Goal: Check status: Check status

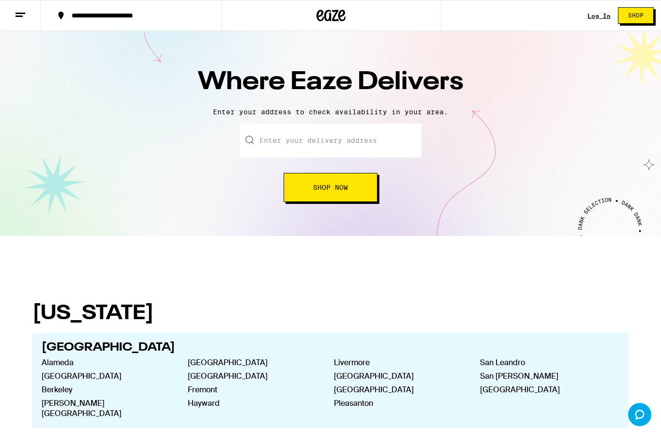
click at [593, 18] on div "Log In" at bounding box center [598, 16] width 23 height 6
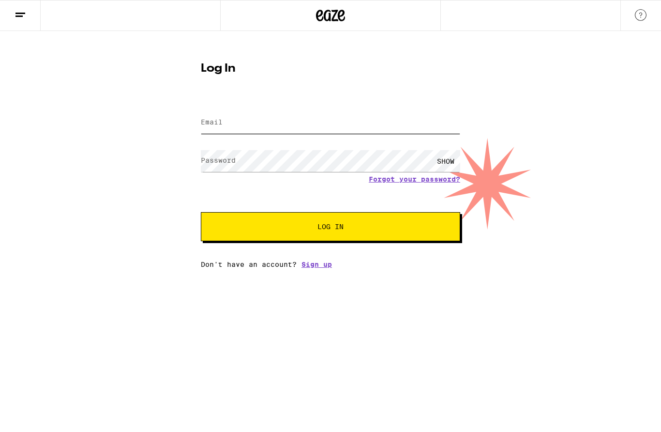
click at [217, 115] on input "Email" at bounding box center [330, 123] width 259 height 22
type input "[EMAIL_ADDRESS][DOMAIN_NAME]"
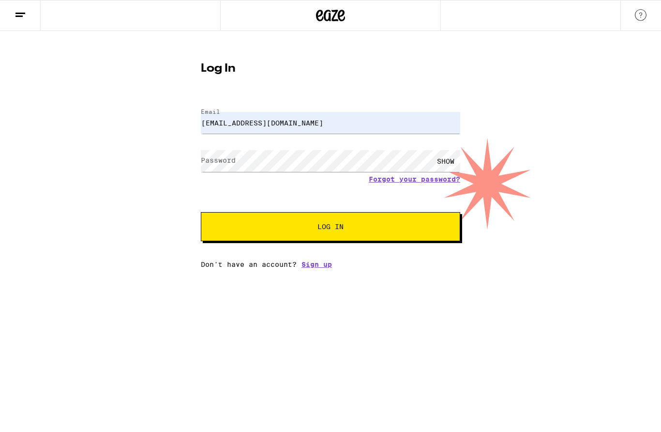
click at [216, 160] on label "Password" at bounding box center [218, 160] width 35 height 8
click at [440, 169] on div "SHOW" at bounding box center [445, 161] width 29 height 22
click at [339, 230] on span "Log In" at bounding box center [330, 226] width 26 height 7
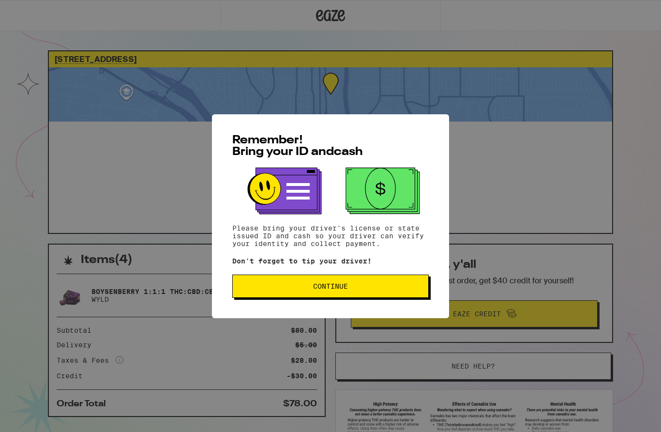
click at [344, 289] on span "Continue" at bounding box center [330, 286] width 35 height 7
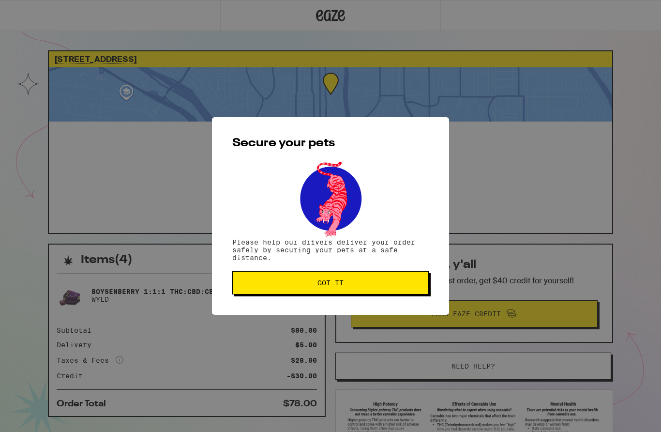
click at [324, 286] on span "Got it" at bounding box center [330, 282] width 26 height 7
